Goal: Task Accomplishment & Management: Manage account settings

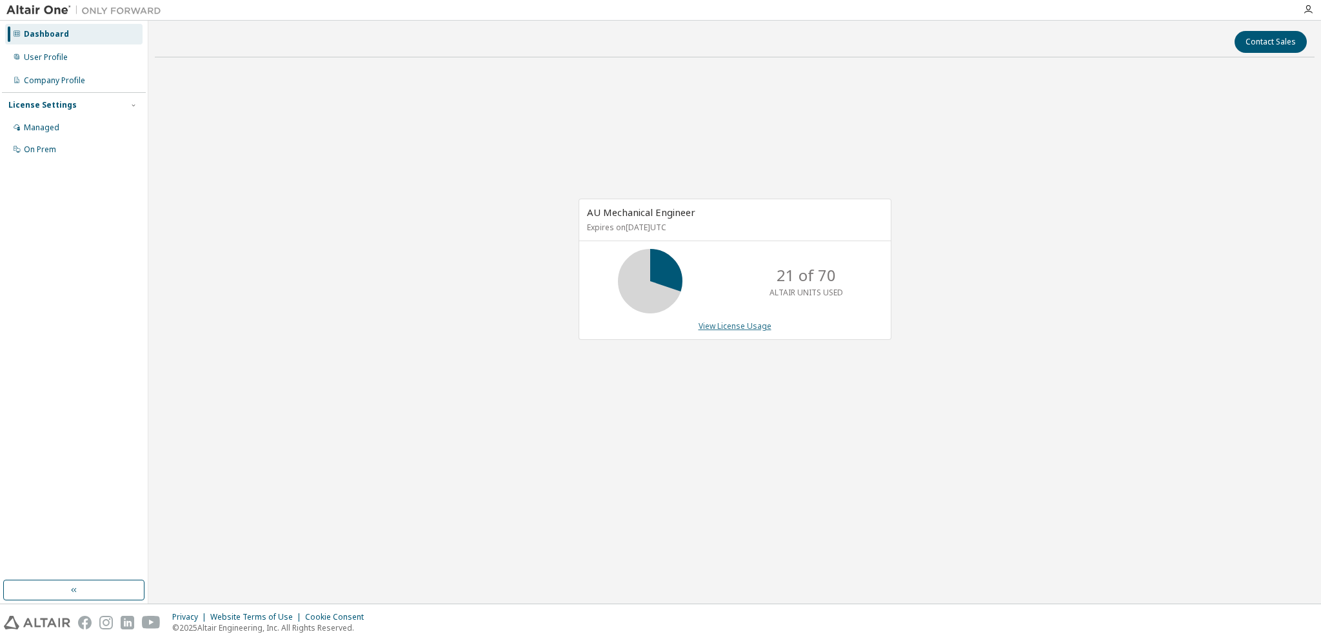
click at [752, 330] on link "View License Usage" at bounding box center [735, 326] width 73 height 11
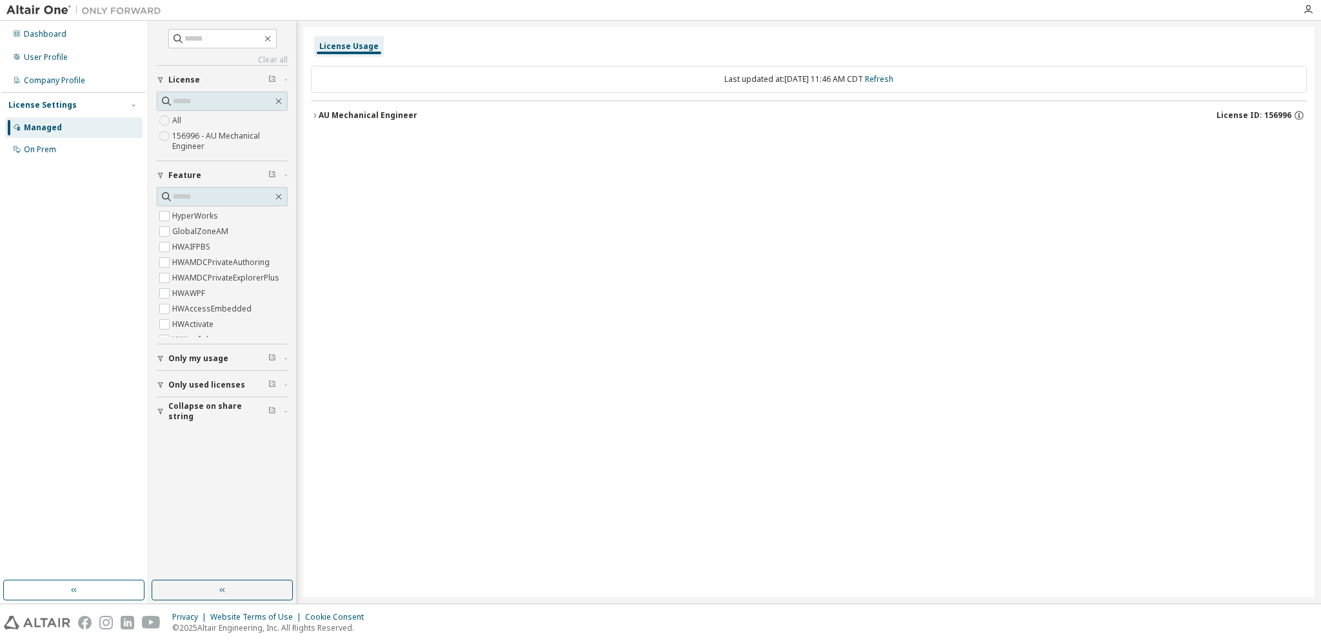
click at [315, 115] on icon "button" at bounding box center [315, 116] width 8 height 8
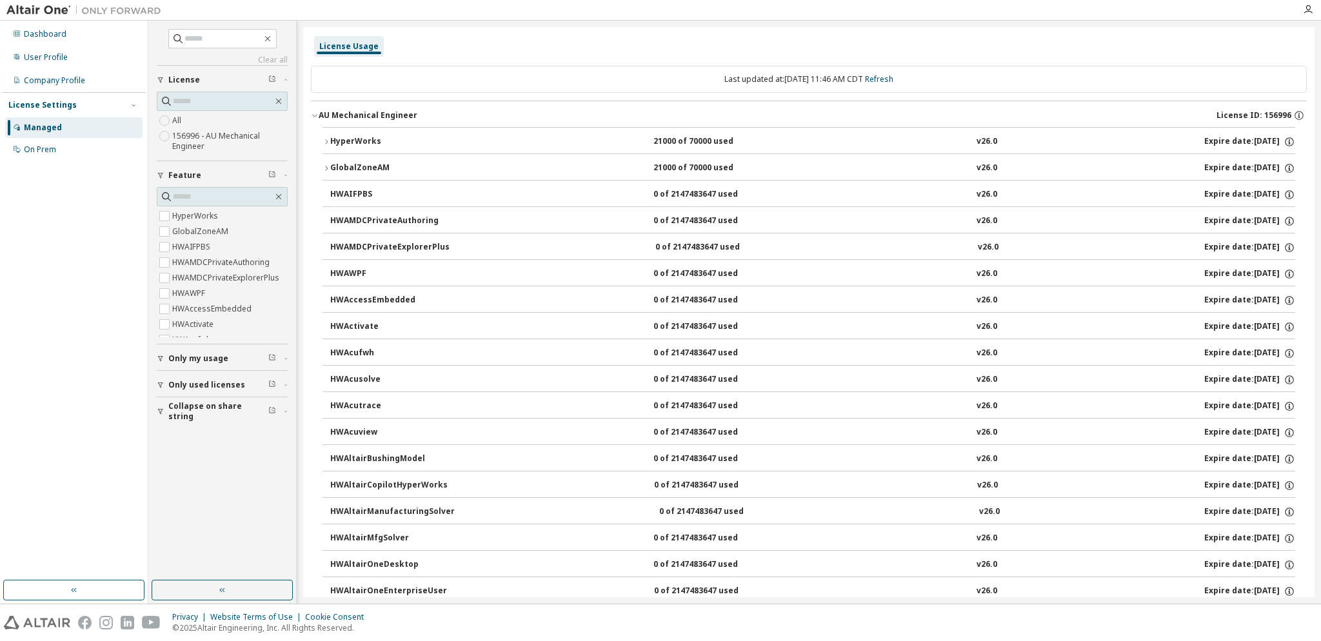
click at [324, 146] on button "HyperWorks 21000 of 70000 used v26.0 Expire date: [DATE]" at bounding box center [809, 142] width 973 height 28
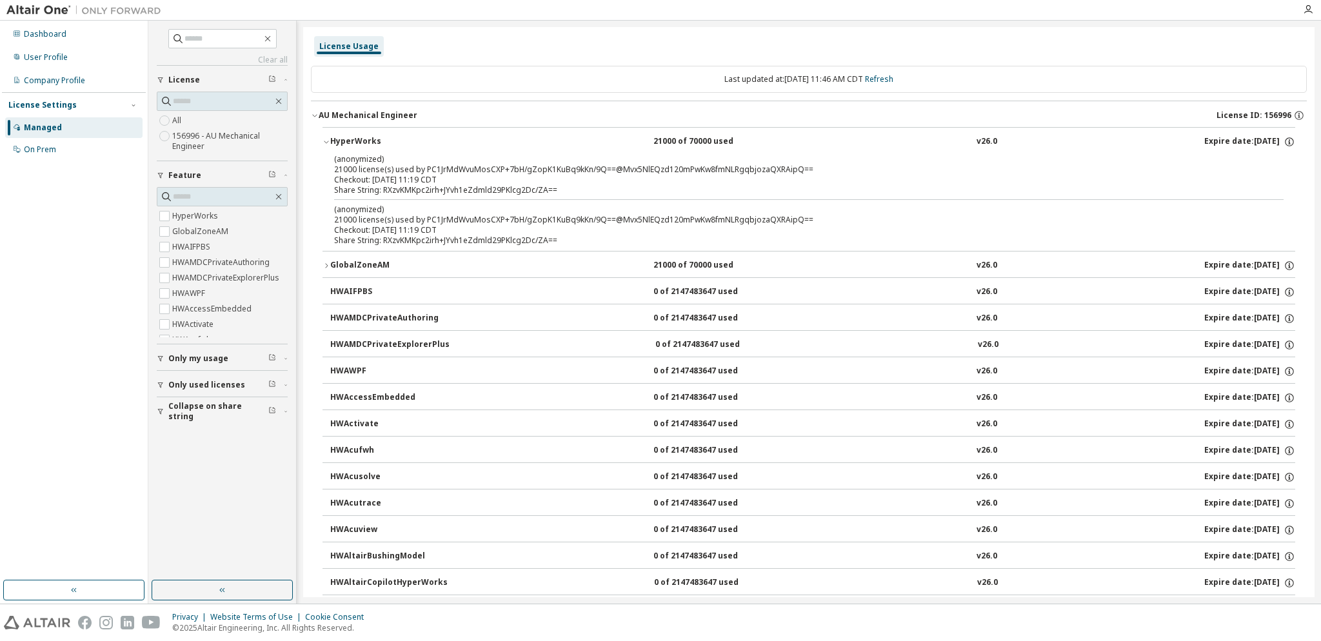
click at [324, 146] on button "HyperWorks 21000 of 70000 used v26.0 Expire date: [DATE]" at bounding box center [809, 142] width 973 height 28
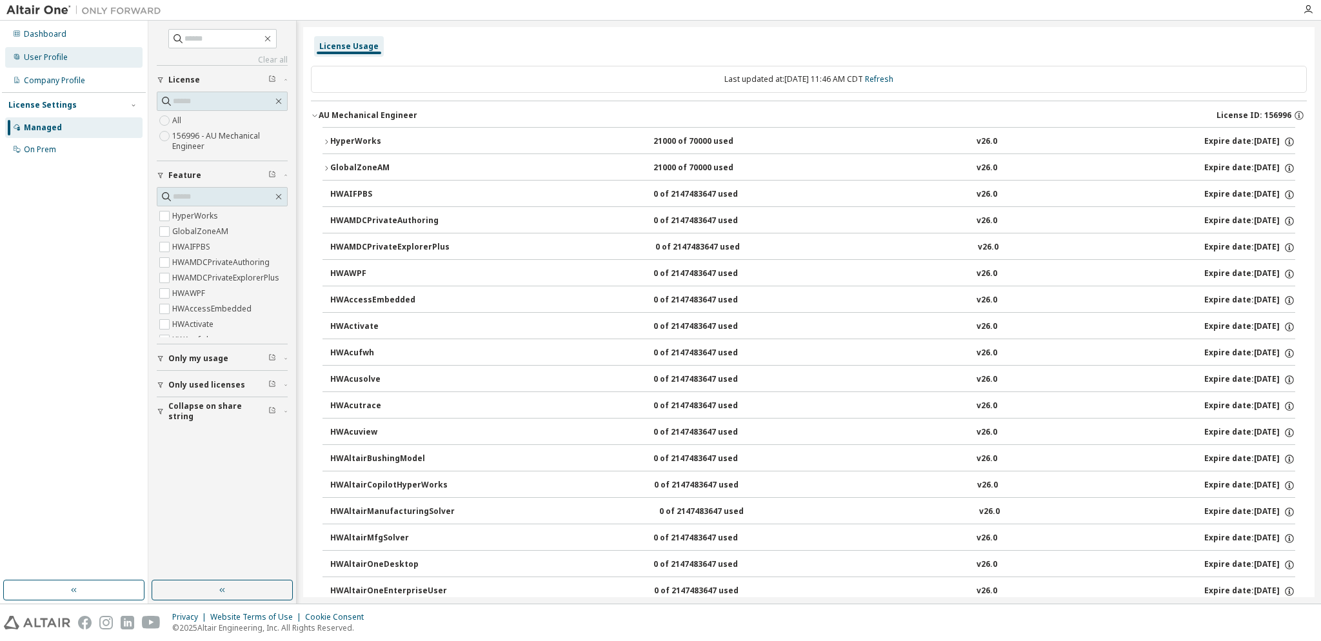
click at [39, 55] on div "User Profile" at bounding box center [46, 57] width 44 height 10
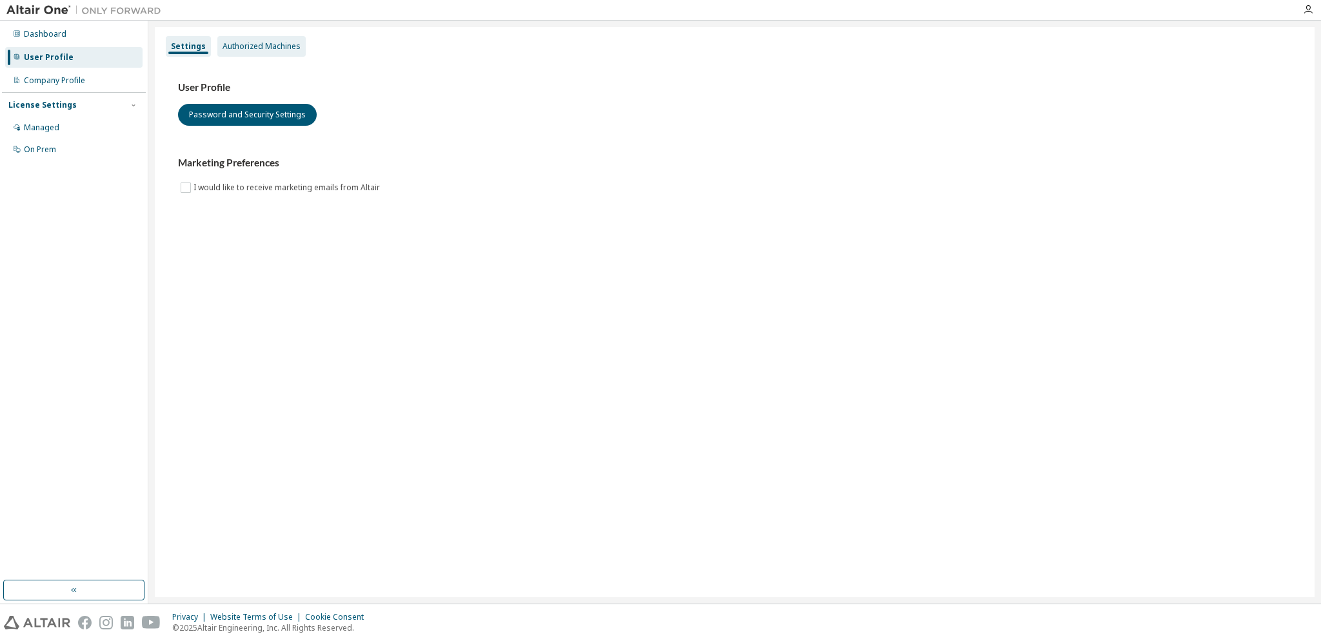
click at [248, 46] on div "Authorized Machines" at bounding box center [262, 46] width 78 height 10
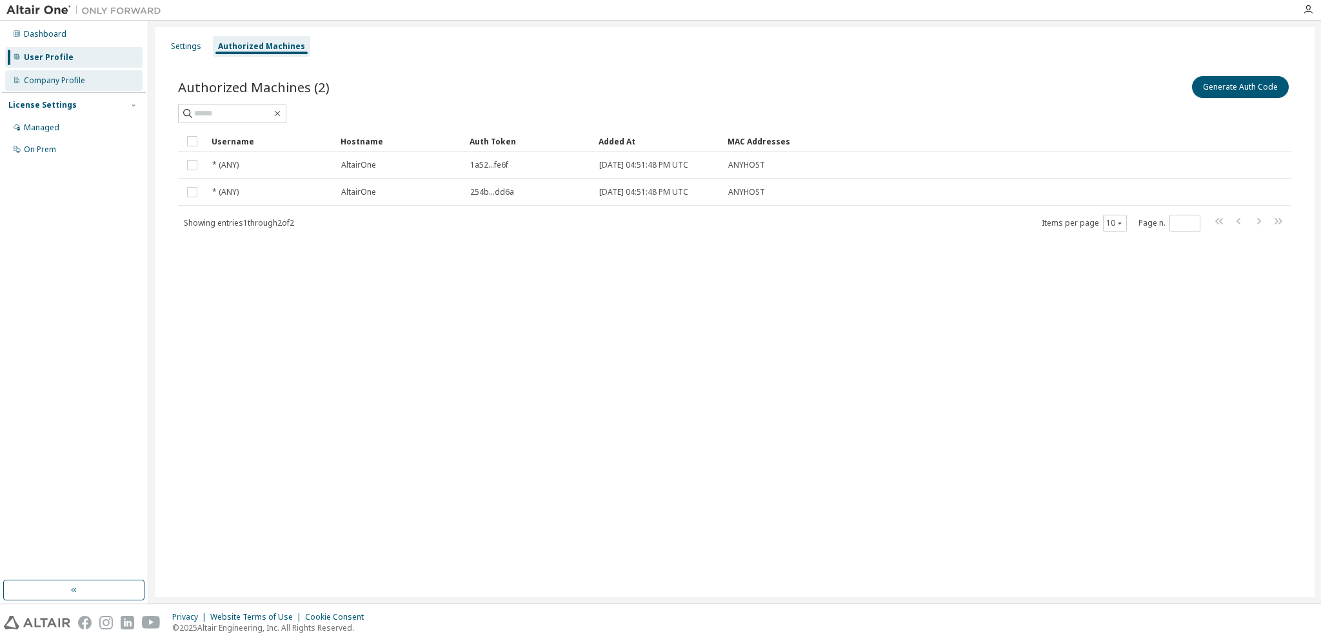
click at [77, 84] on div "Company Profile" at bounding box center [54, 80] width 61 height 10
